Goal: Task Accomplishment & Management: Complete application form

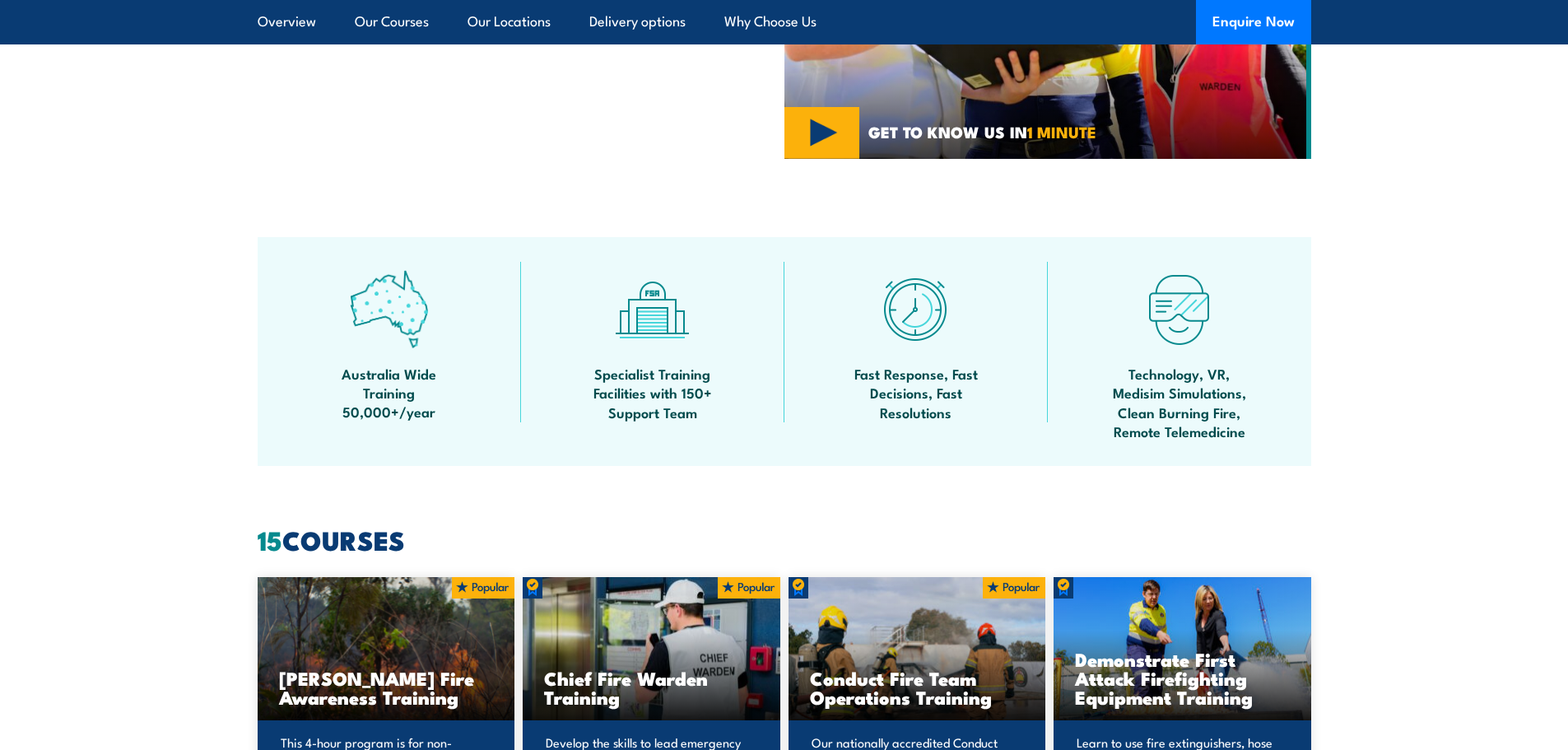
scroll to position [164, 0]
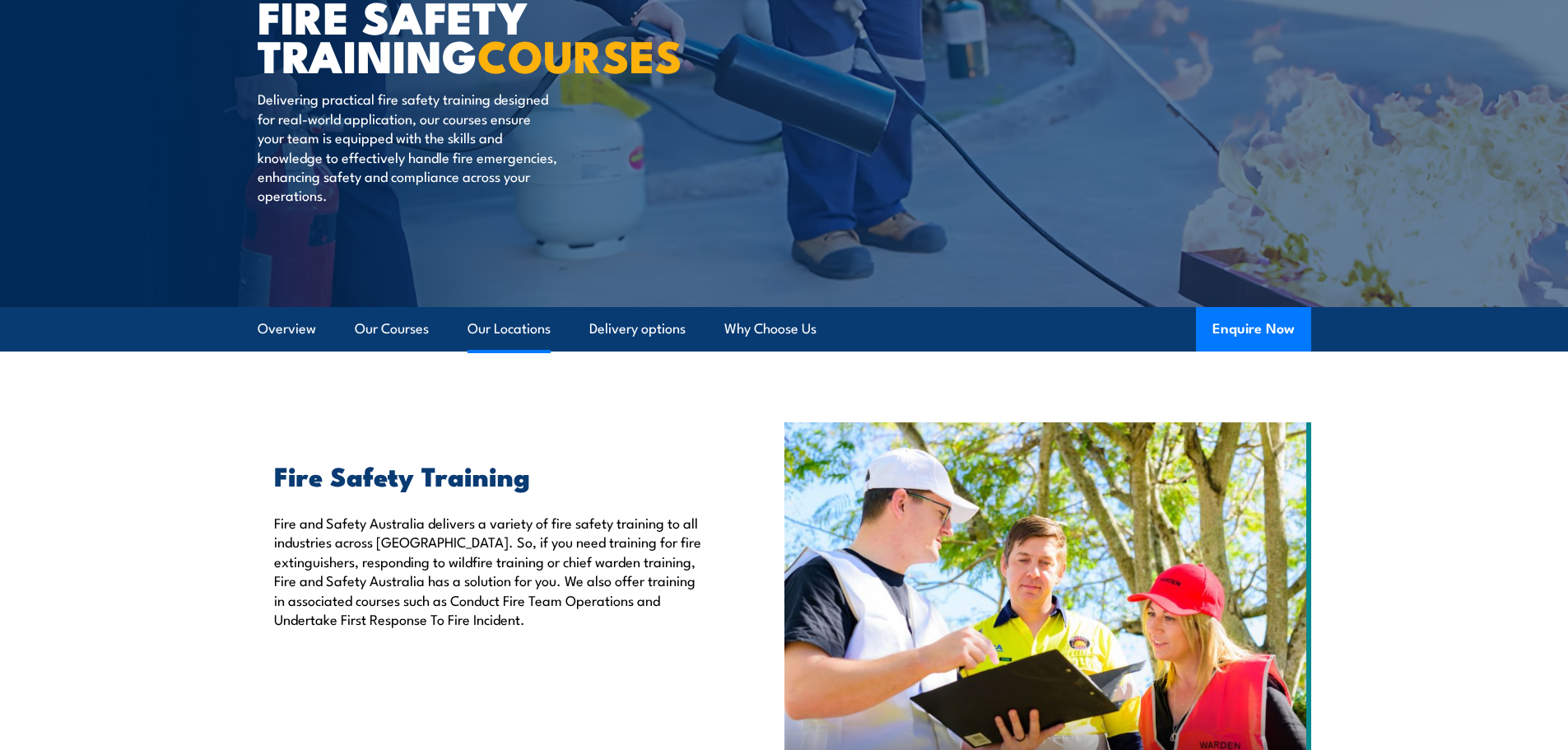
click at [489, 324] on link "Our Locations" at bounding box center [509, 329] width 83 height 43
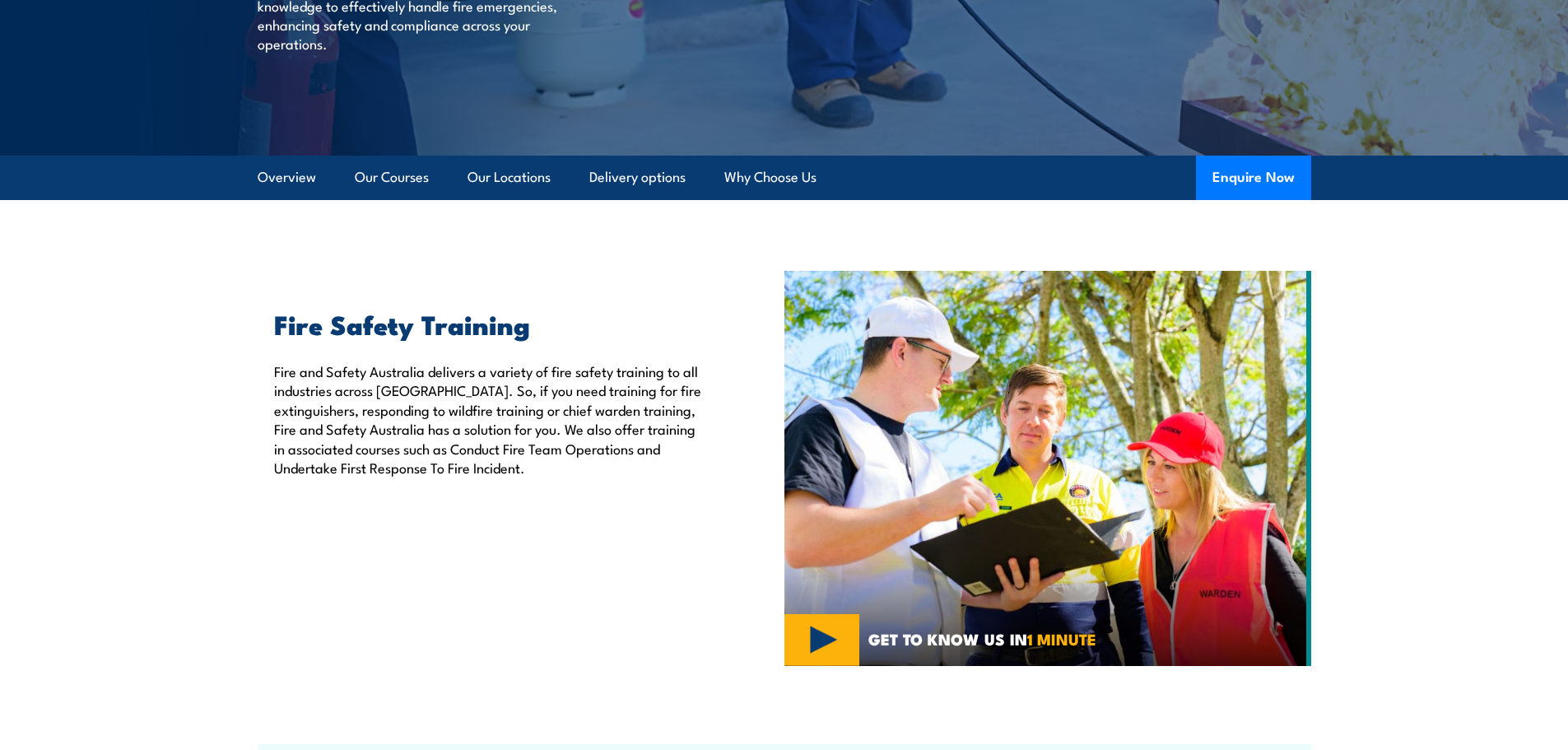
scroll to position [329, 0]
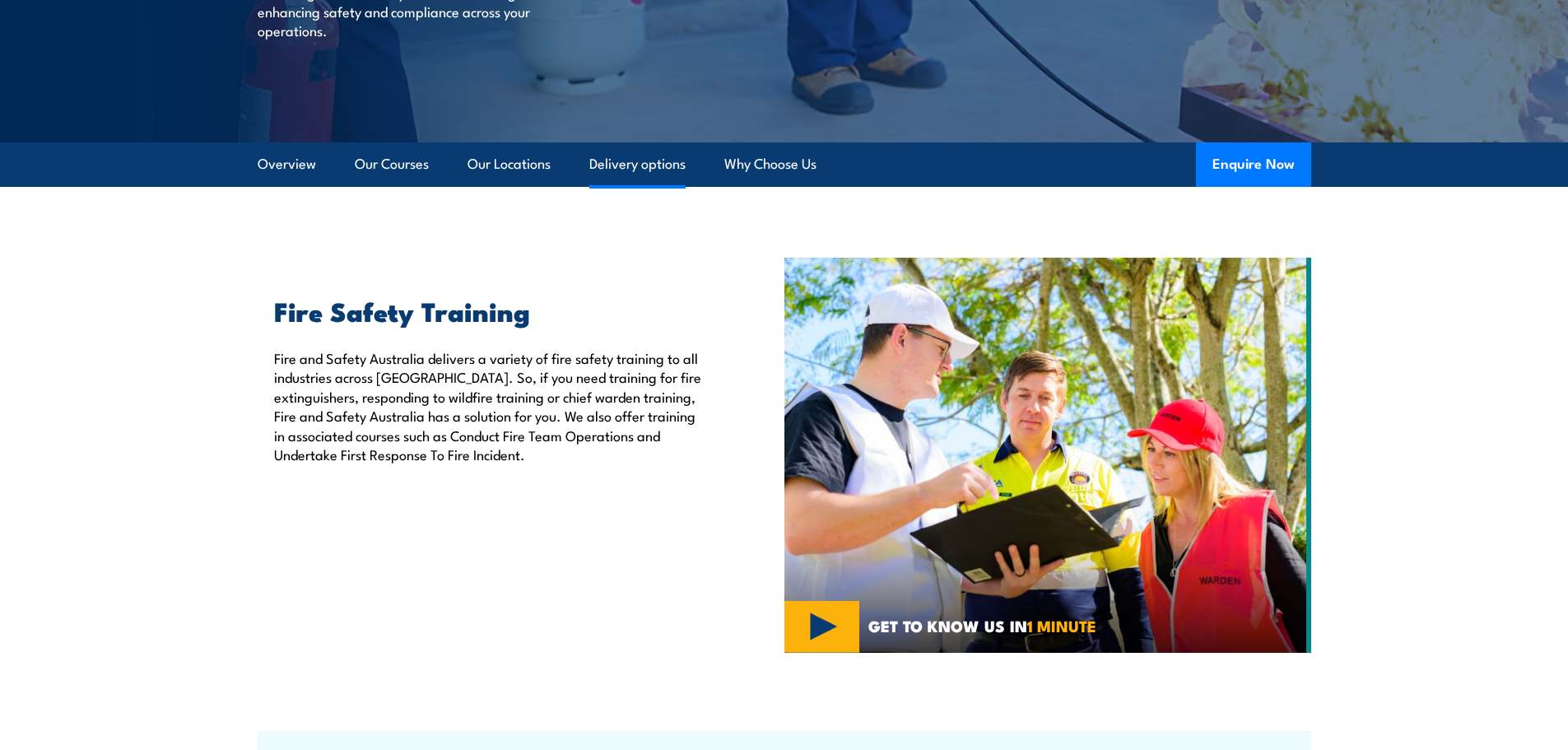
click at [648, 170] on link "Delivery options" at bounding box center [638, 164] width 96 height 43
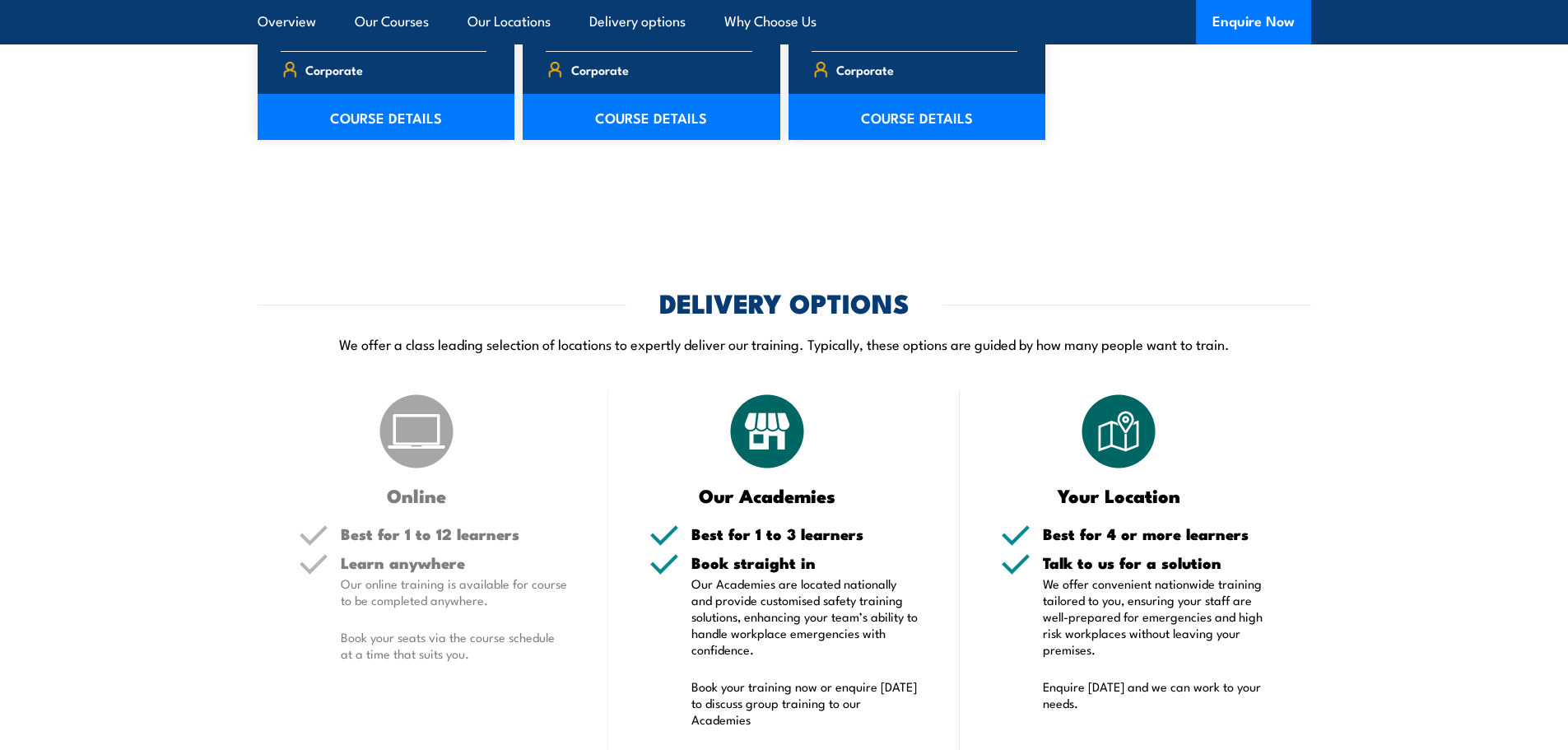
scroll to position [3040, 0]
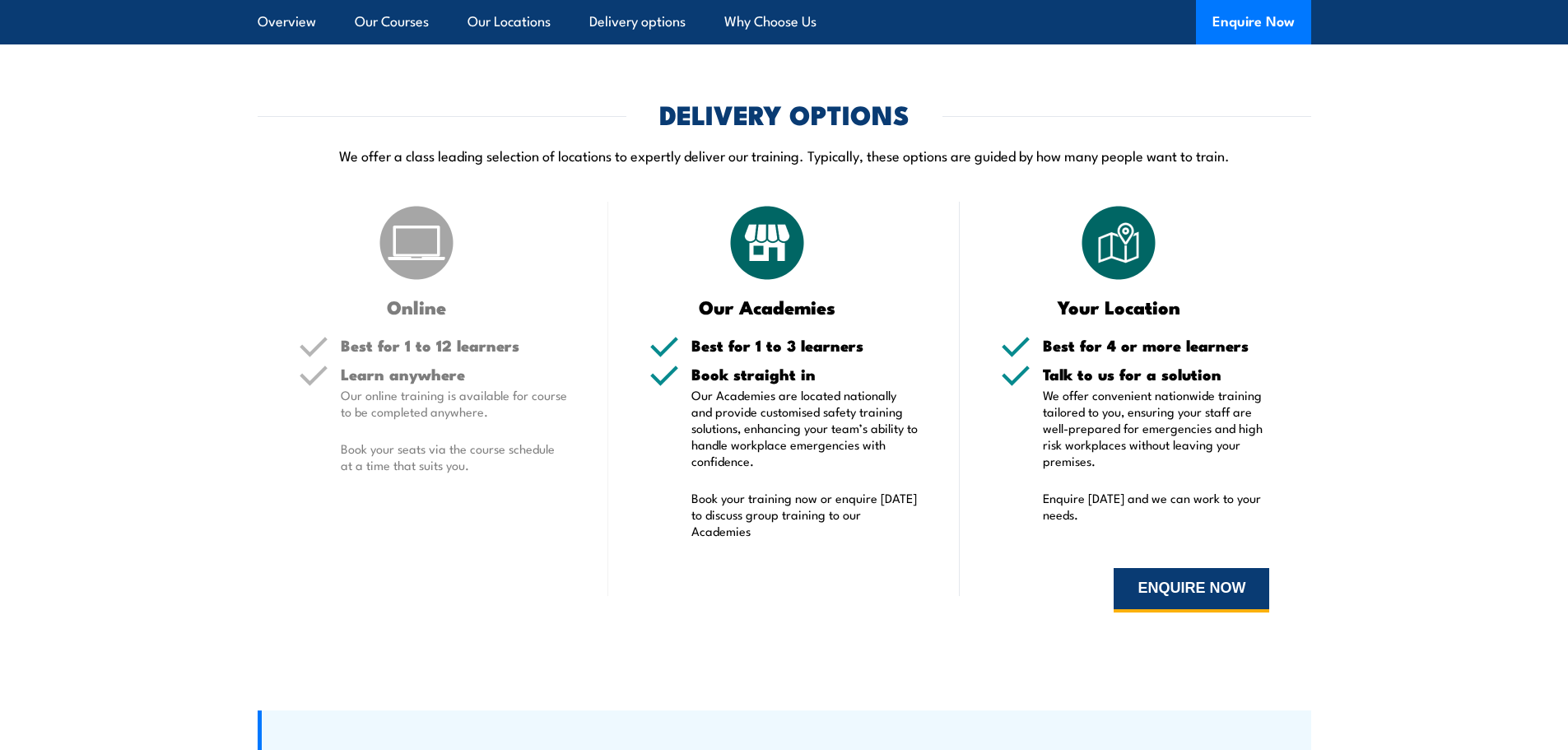
click at [1184, 594] on button "ENQUIRE NOW" at bounding box center [1192, 589] width 156 height 44
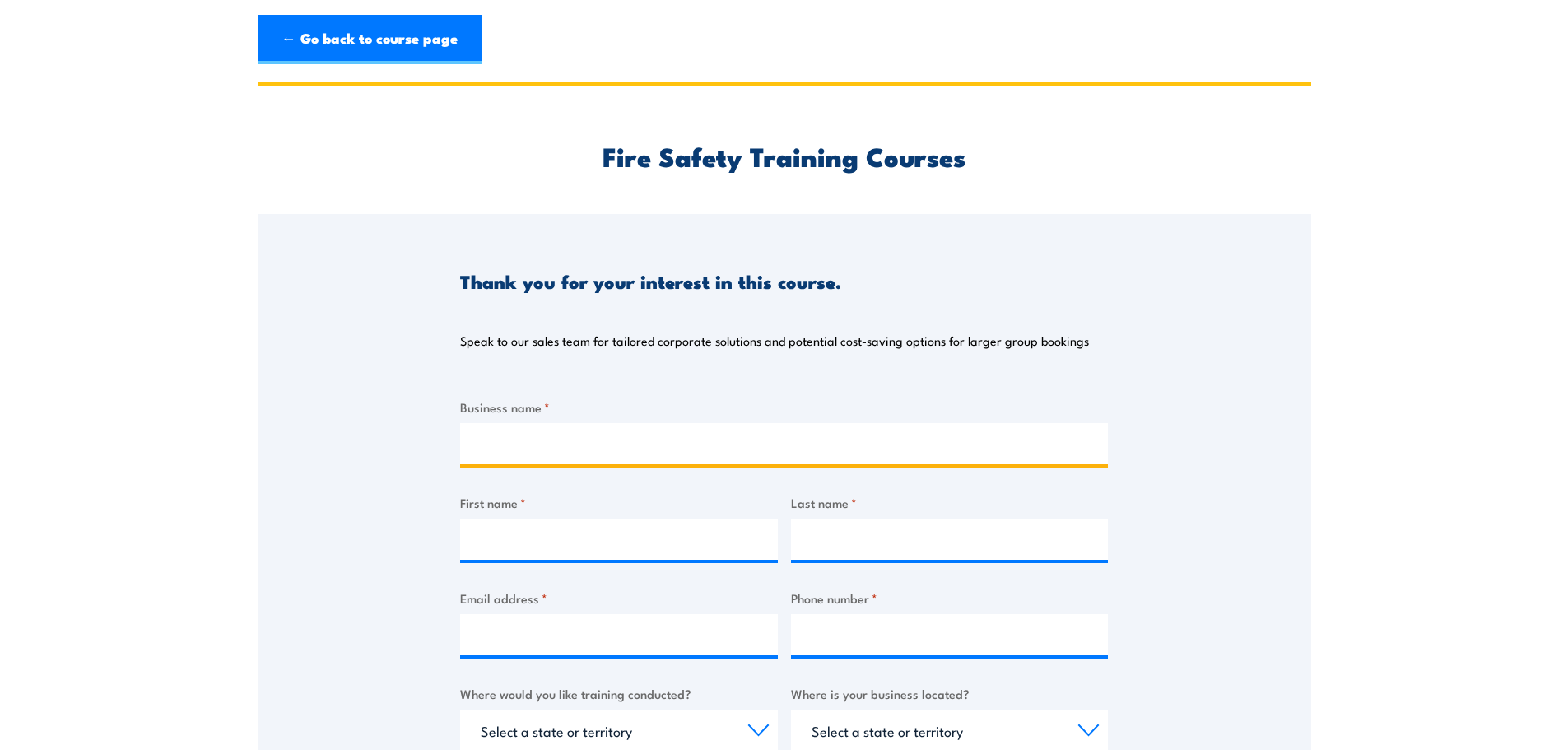
click at [540, 427] on input "Business name *" at bounding box center [784, 444] width 648 height 42
type input "TROPAC"
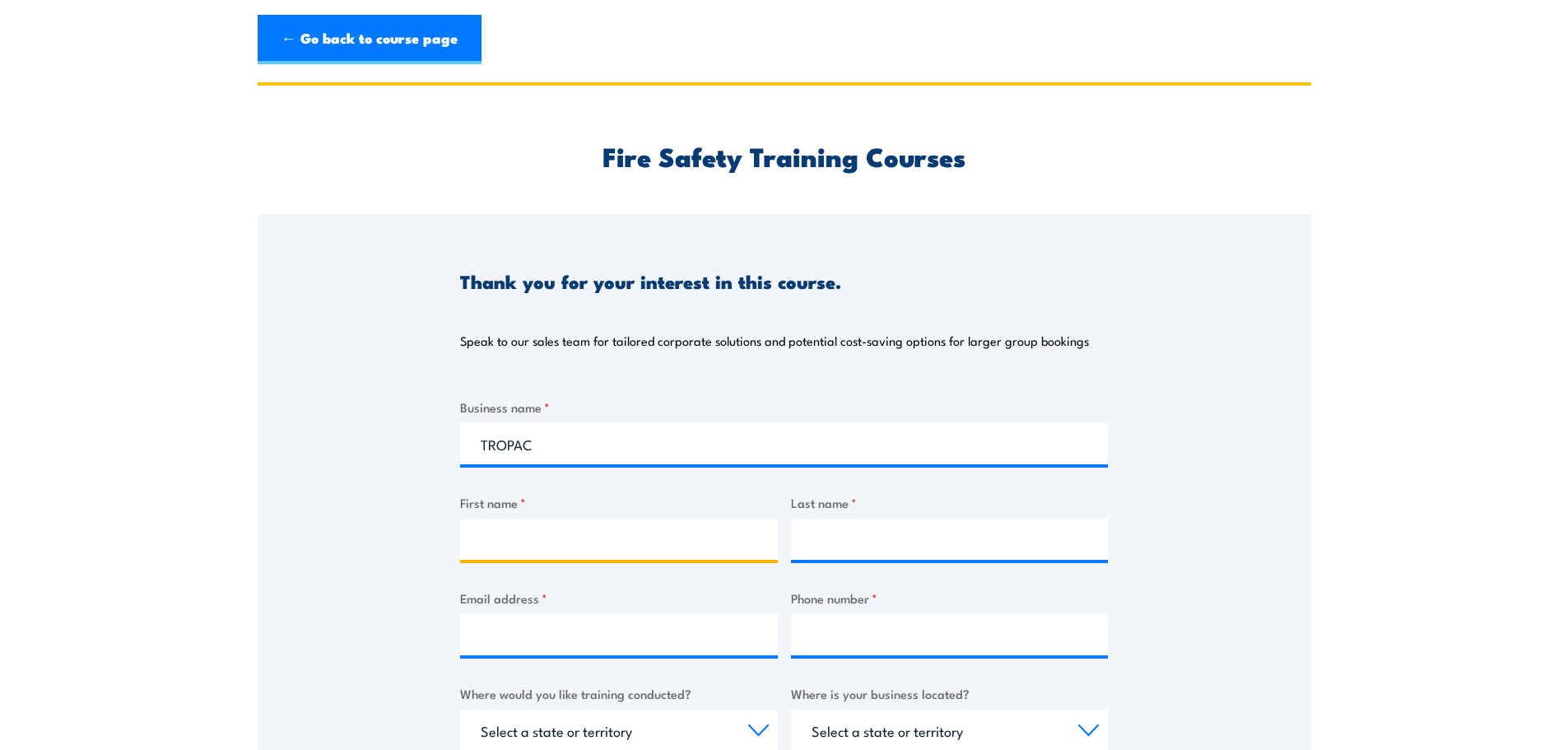
type input "[PERSON_NAME]"
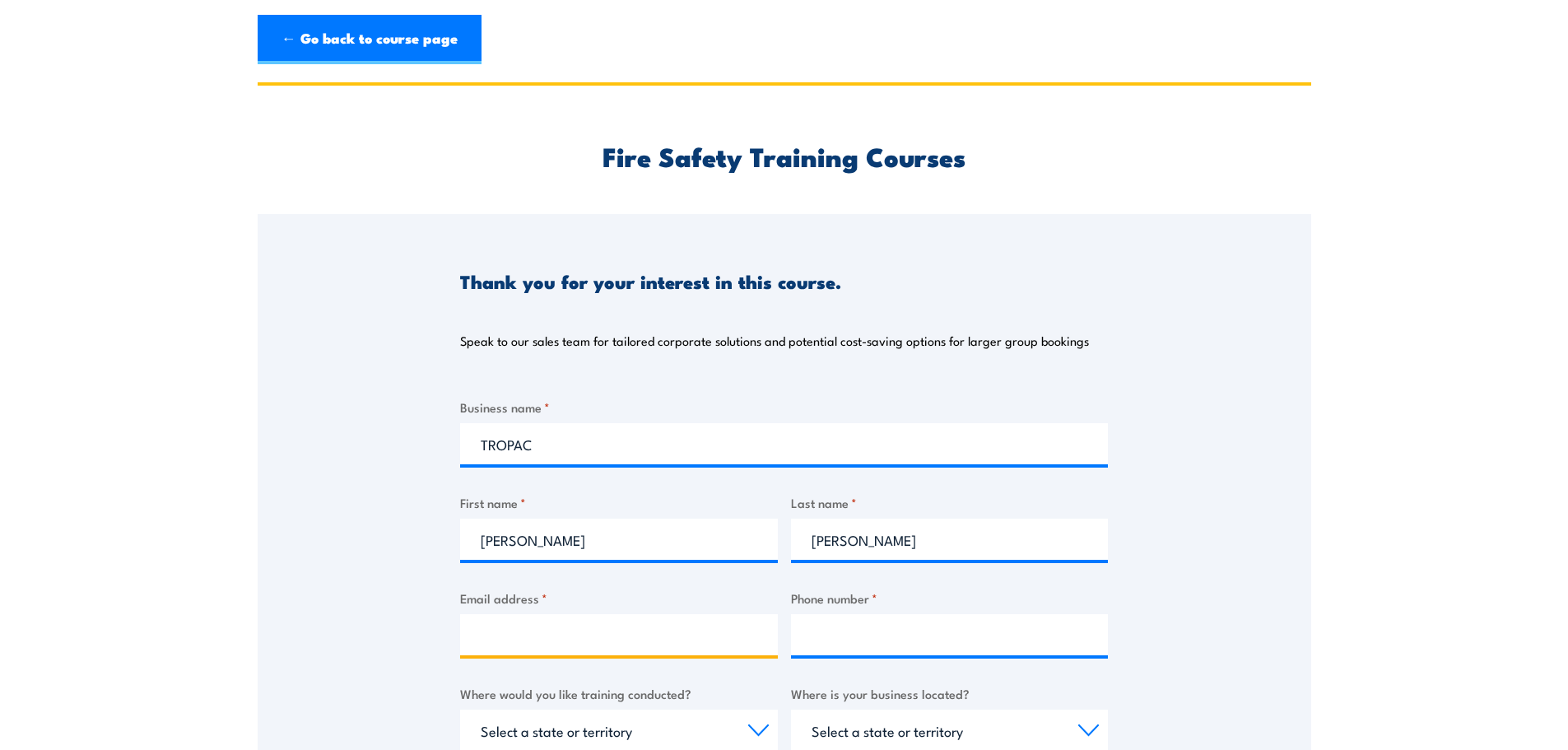
type input "[PERSON_NAME][EMAIL_ADDRESS][DOMAIN_NAME]"
type input "0499400730"
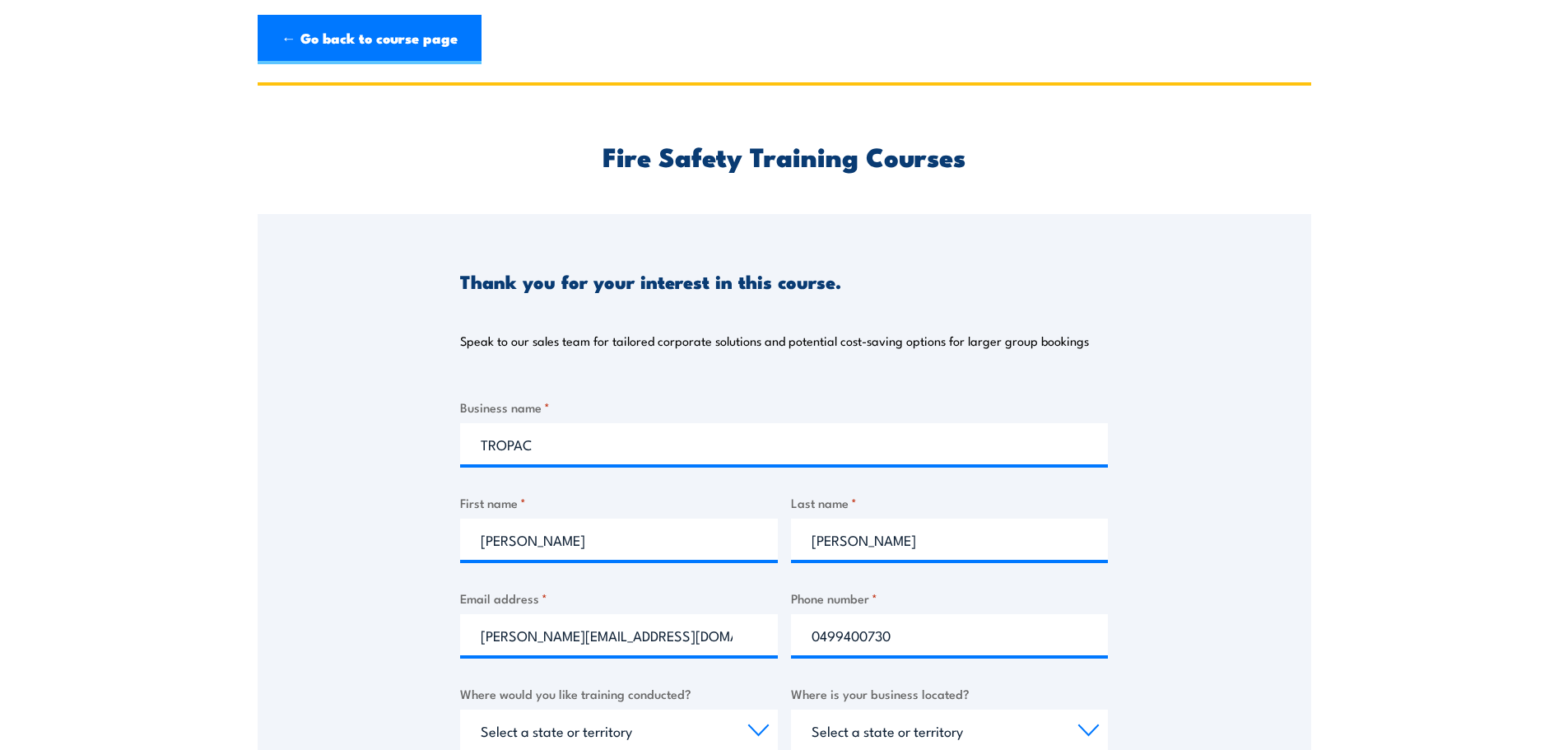
select select "QLD"
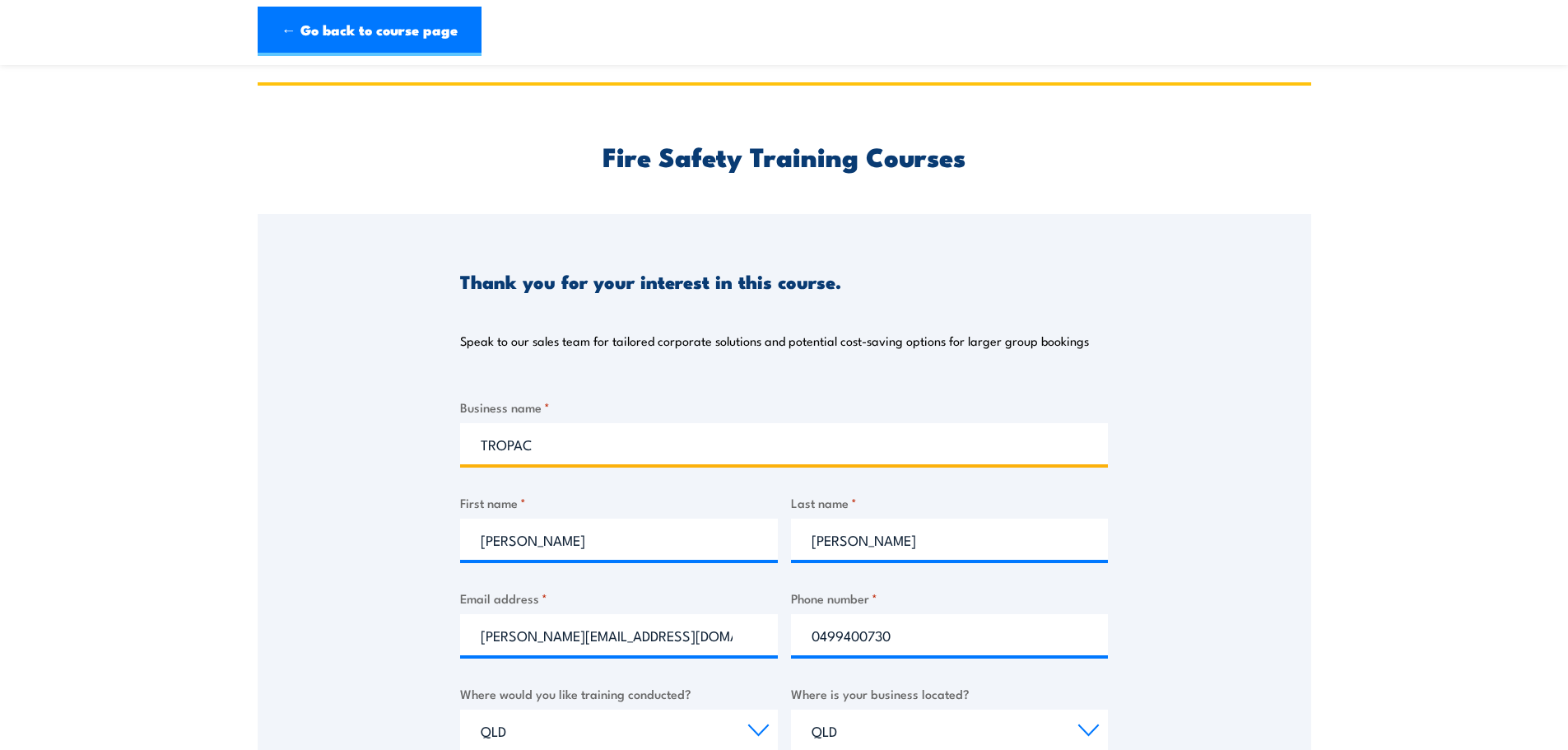
scroll to position [329, 0]
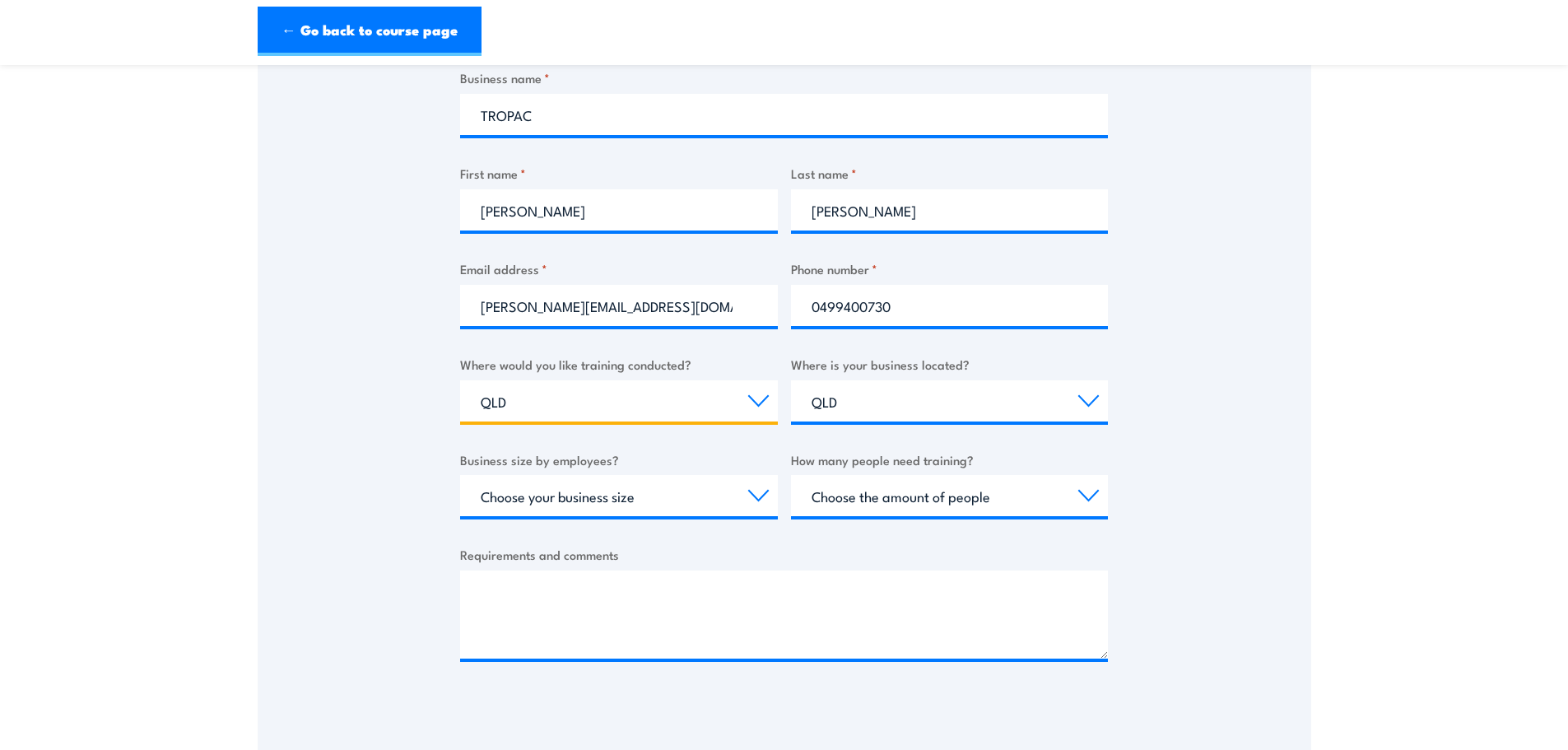
click at [621, 405] on select "Select a state or territory Nationally - multiple locations [GEOGRAPHIC_DATA] […" at bounding box center [619, 401] width 318 height 42
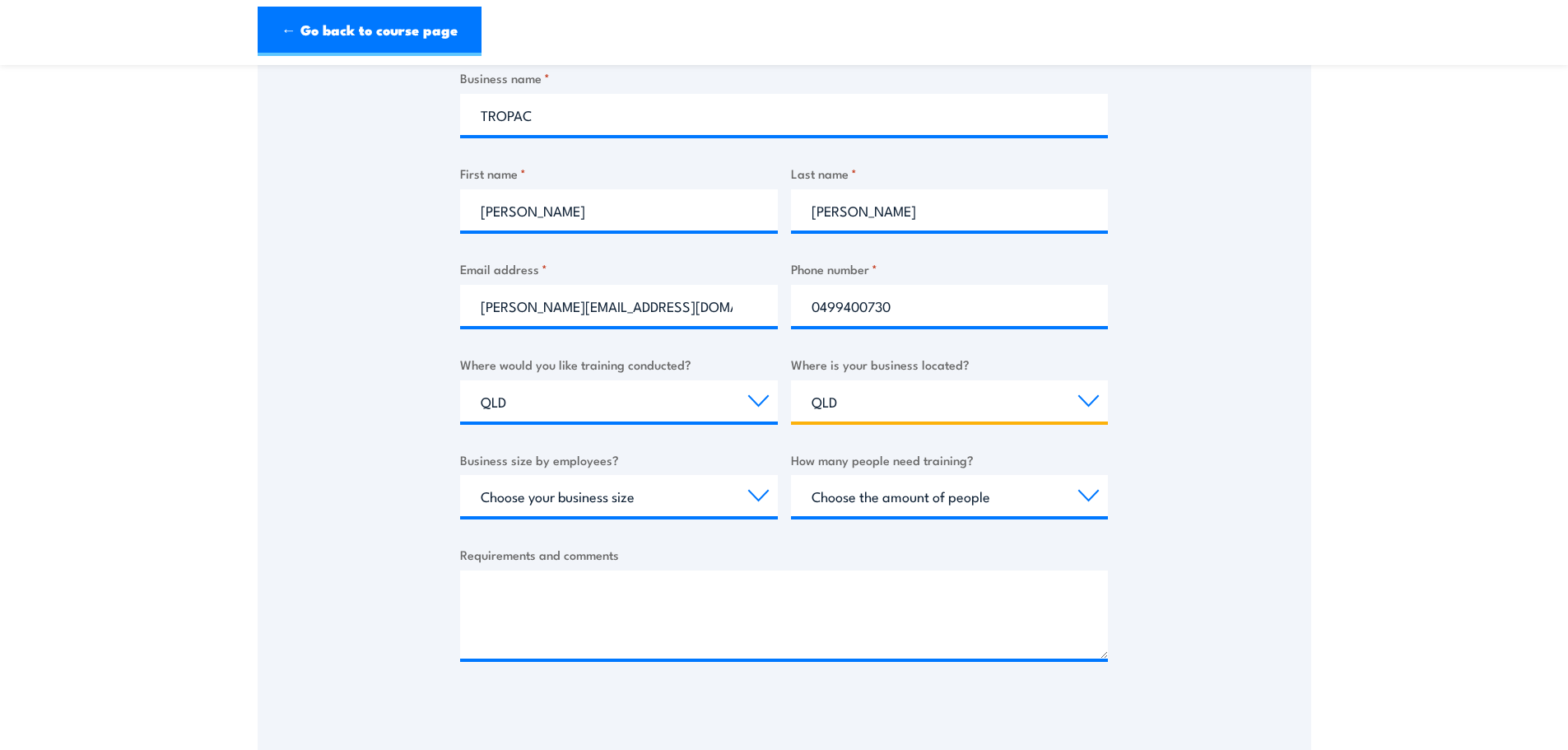
click at [977, 391] on select "Select a state or territory [GEOGRAPHIC_DATA] [GEOGRAPHIC_DATA] [GEOGRAPHIC_DAT…" at bounding box center [950, 401] width 318 height 42
click at [976, 390] on select "Select a state or territory [GEOGRAPHIC_DATA] [GEOGRAPHIC_DATA] [GEOGRAPHIC_DAT…" at bounding box center [950, 401] width 318 height 42
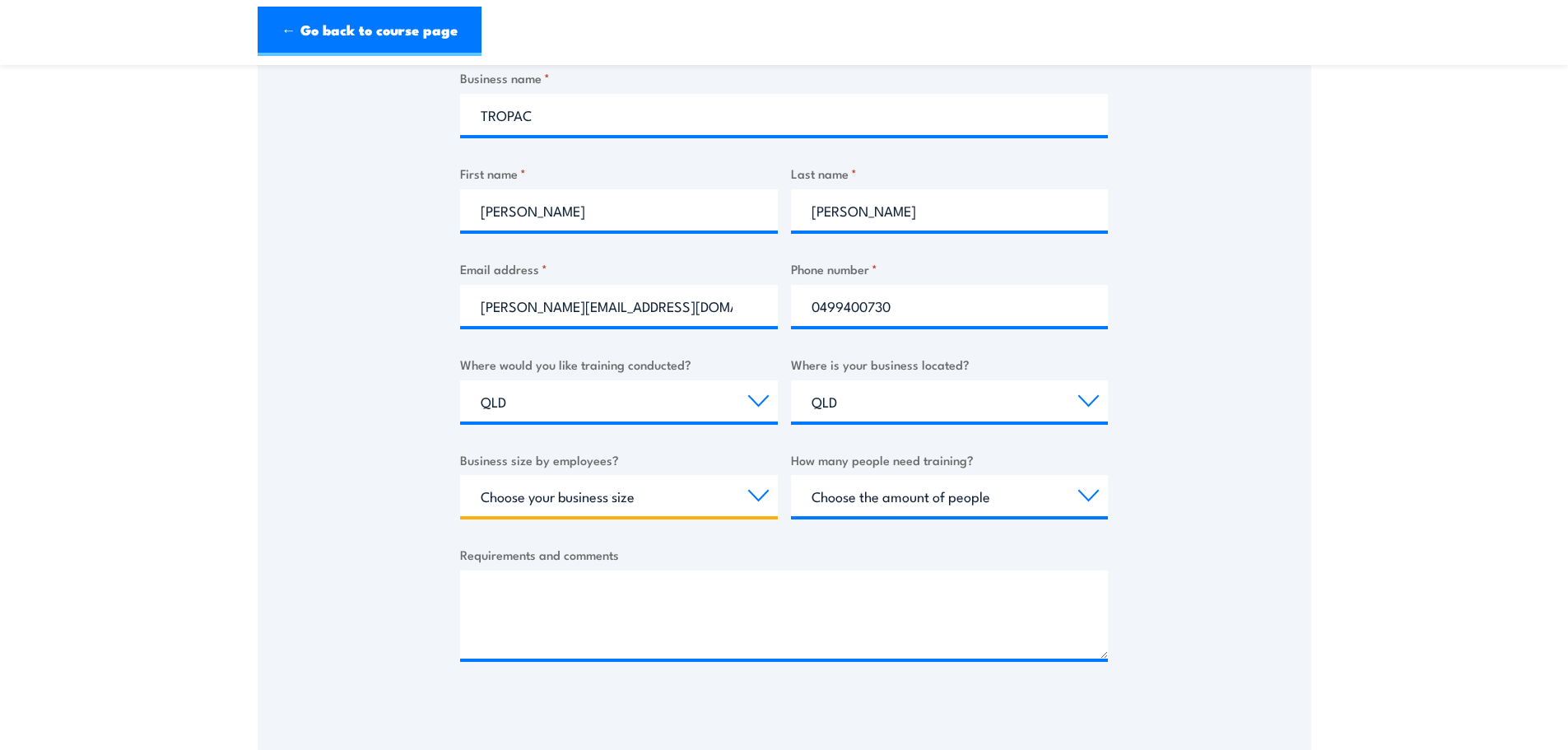
click at [702, 492] on select "Choose your business size 1 to 19 20 to 199 200+" at bounding box center [619, 496] width 318 height 42
select select "20 to 199"
click at [460, 475] on select "Choose your business size 1 to 19 20 to 199 200+" at bounding box center [619, 496] width 318 height 42
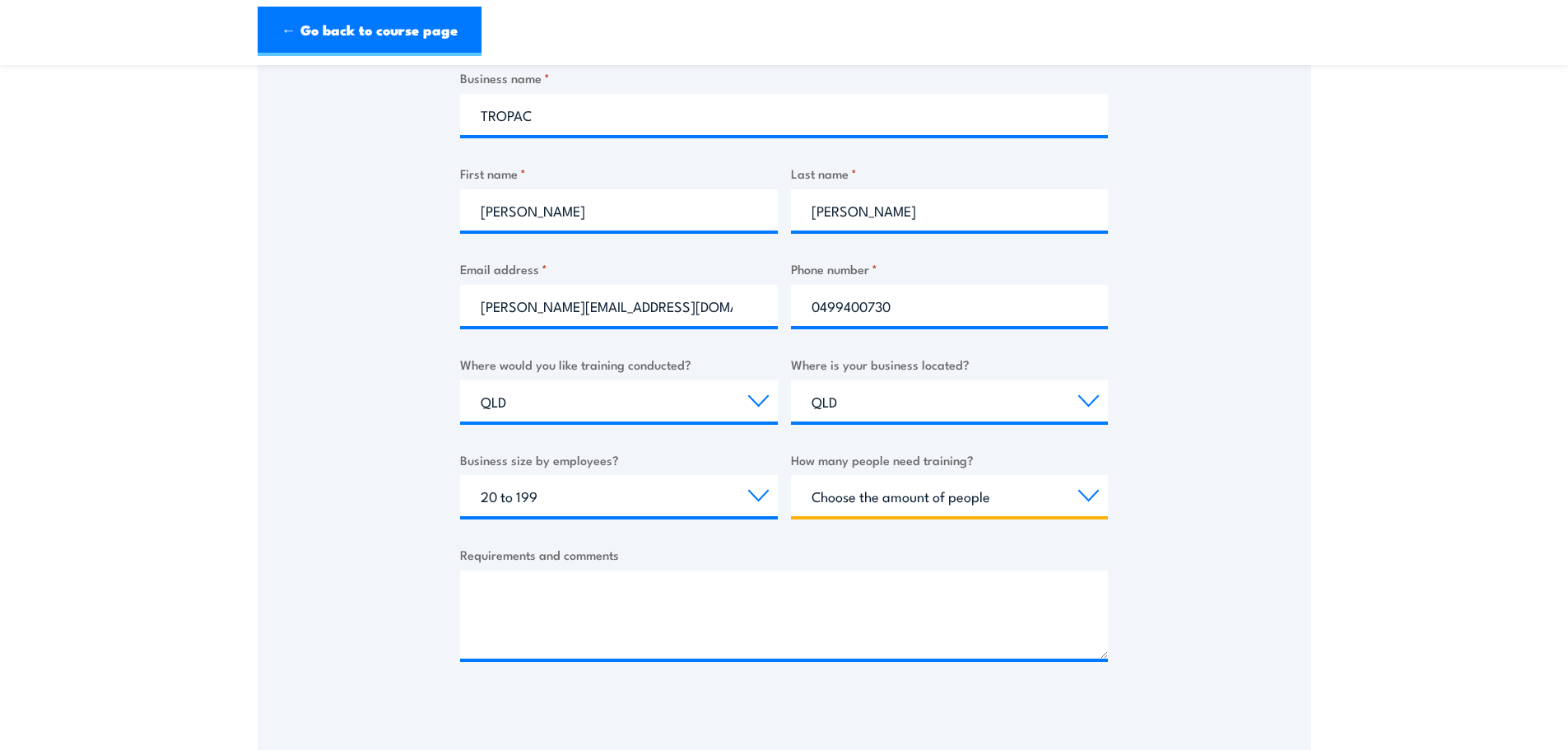
click at [924, 496] on select "Choose the amount of people 1 to 4 5 to 19 20+" at bounding box center [950, 496] width 318 height 42
select select "20+"
click at [791, 475] on select "Choose the amount of people 1 to 4 5 to 19 20+" at bounding box center [950, 496] width 318 height 42
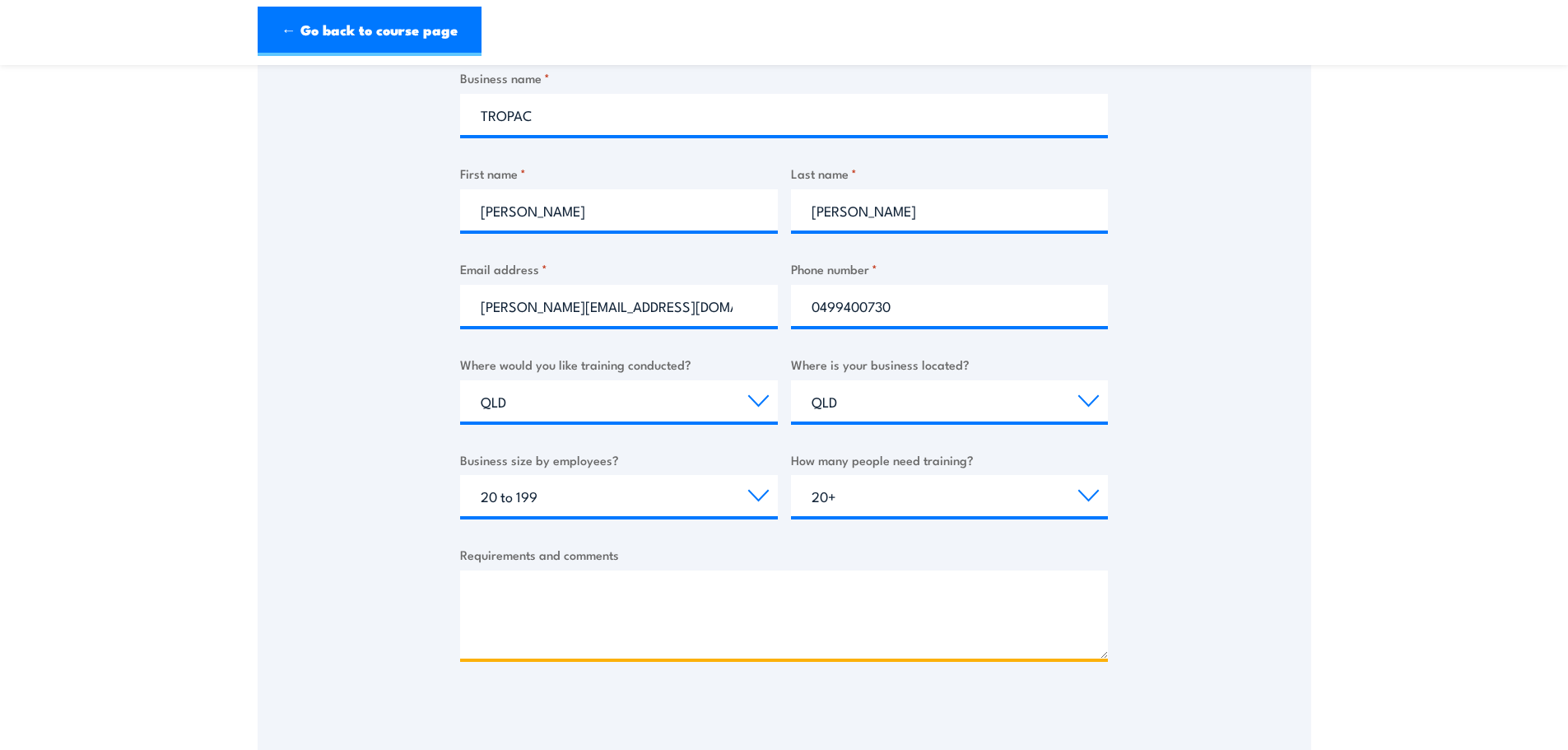
click at [610, 595] on textarea "Requirements and comments" at bounding box center [784, 614] width 648 height 88
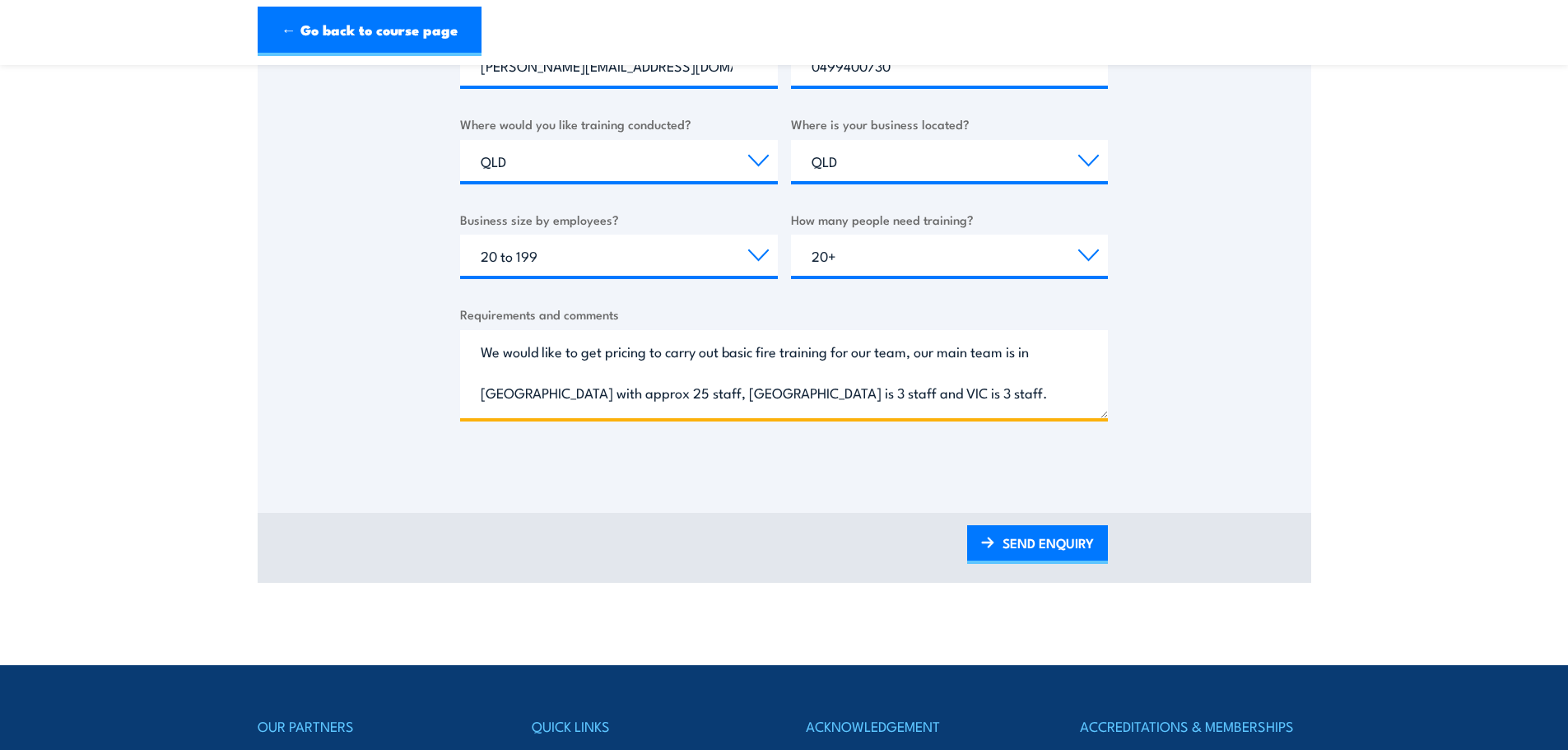
scroll to position [576, 0]
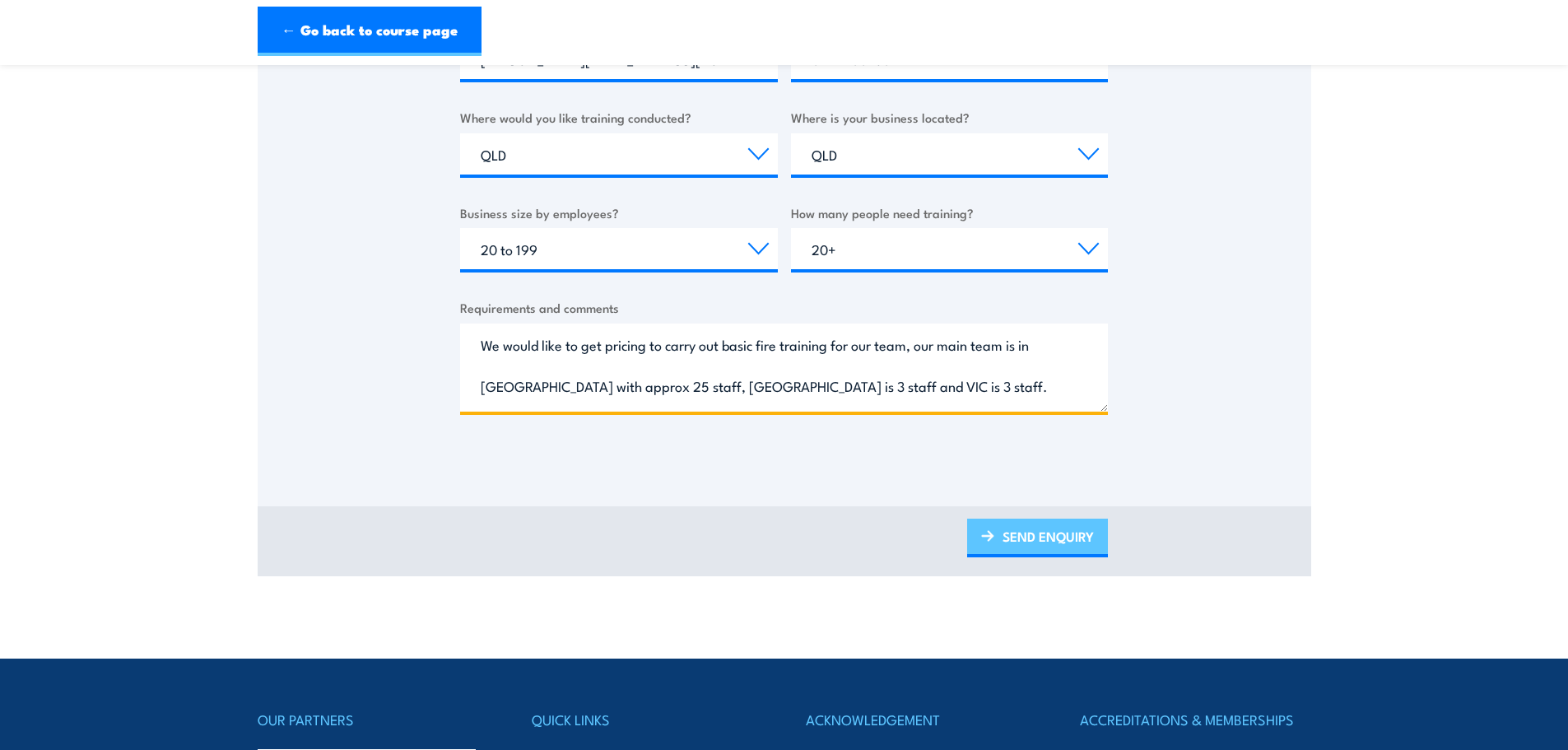
type textarea "We would like to get pricing to carry out basic fire training for our team, our…"
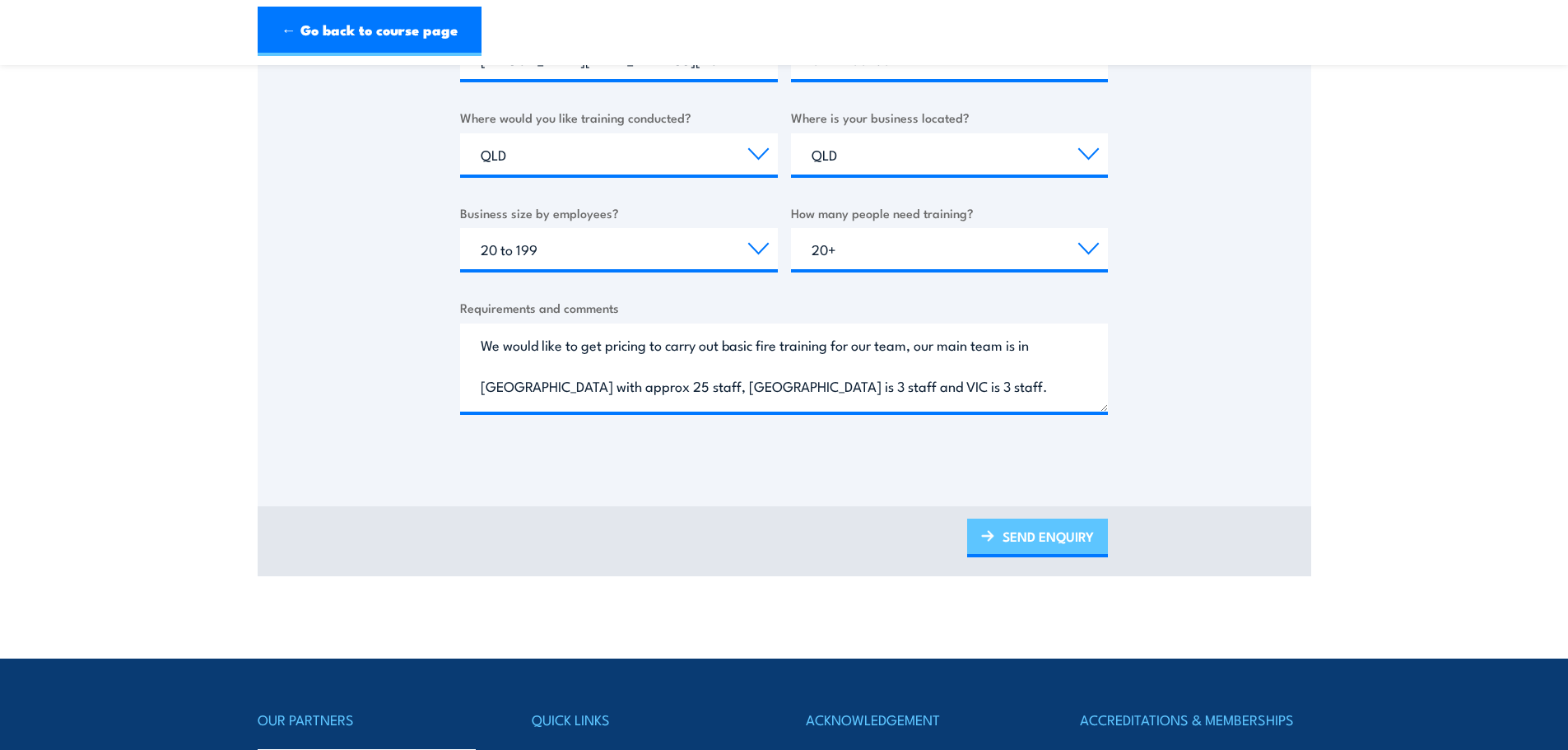
click at [1050, 533] on link "SEND ENQUIRY" at bounding box center [1038, 537] width 141 height 39
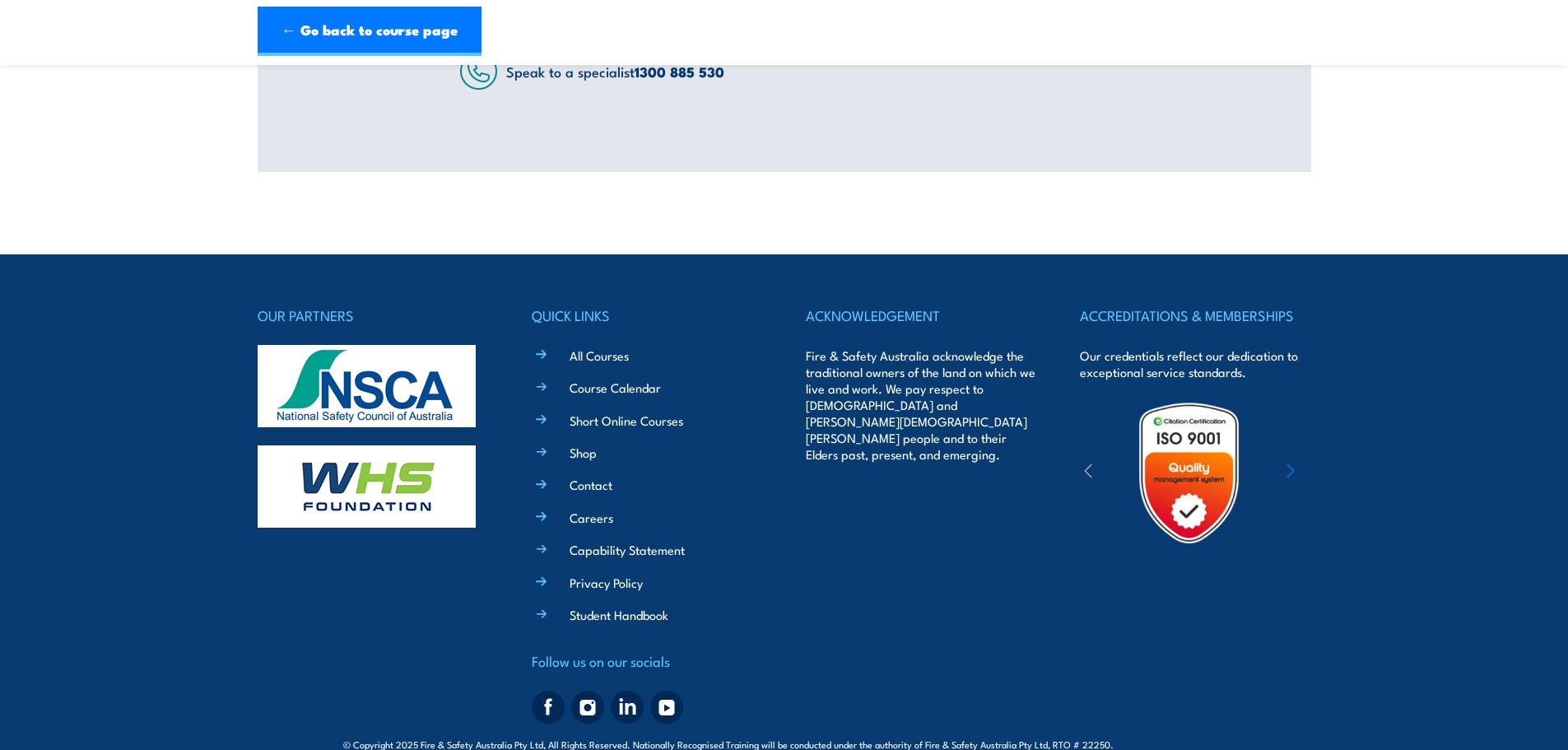
scroll to position [0, 0]
